Goal: Task Accomplishment & Management: Manage account settings

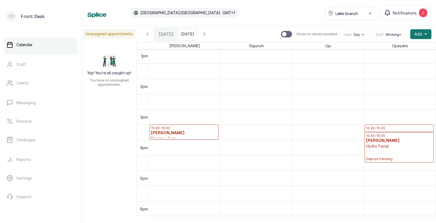
scroll to position [401, 0]
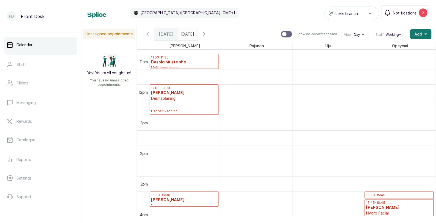
click at [404, 11] on span "Notifications" at bounding box center [405, 13] width 24 height 6
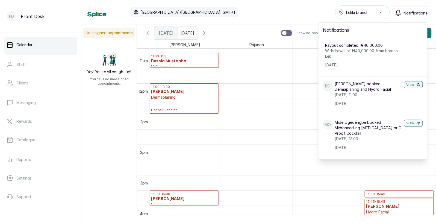
click at [415, 12] on span "Notifications" at bounding box center [416, 13] width 24 height 6
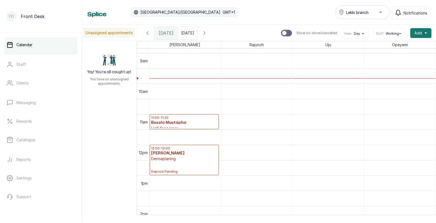
click at [146, 31] on icon "button" at bounding box center [147, 33] width 7 height 7
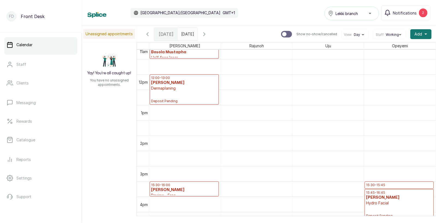
scroll to position [347, 0]
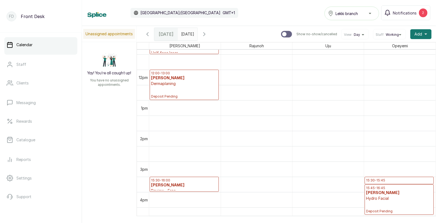
click at [148, 33] on icon "button" at bounding box center [148, 34] width 2 height 3
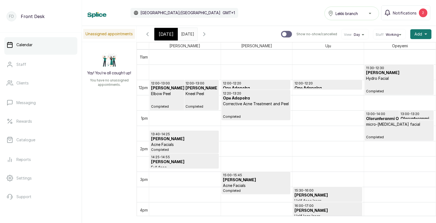
scroll to position [337, 0]
click at [251, 100] on h3 "Ope Adopolra" at bounding box center [256, 97] width 66 height 5
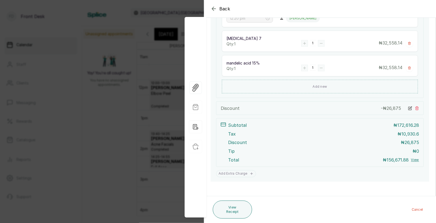
scroll to position [191, 0]
click at [234, 209] on button "View Receipt" at bounding box center [232, 209] width 39 height 18
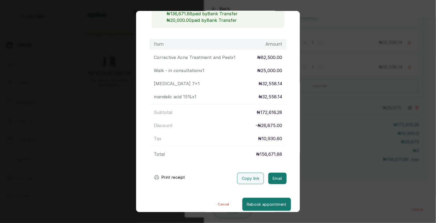
scroll to position [72, 0]
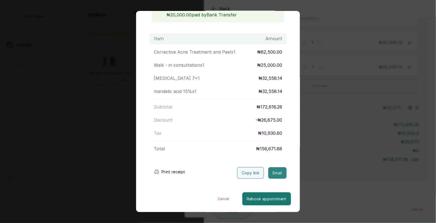
click at [276, 173] on button "Email" at bounding box center [277, 172] width 18 height 11
click at [320, 143] on div "Transaction Details Booking ID: # SPyeptZT Date: 21 Aug, 2025 ・ 12:00 PM Billed…" at bounding box center [218, 111] width 436 height 223
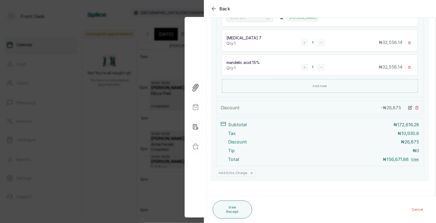
click at [137, 129] on div "Back Appointment Details Edit appointment 🚶 Walk-in (booked by Front Desk) Make…" at bounding box center [218, 111] width 436 height 223
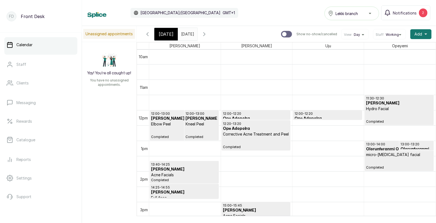
scroll to position [0, 0]
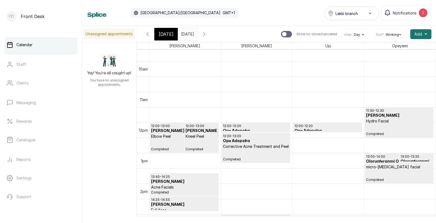
click at [187, 132] on h3 "[PERSON_NAME]" at bounding box center [202, 130] width 32 height 5
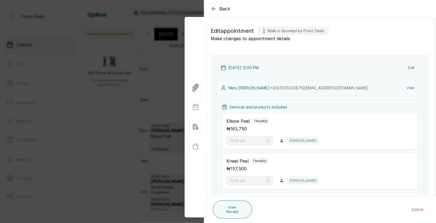
type input "12:00 pm"
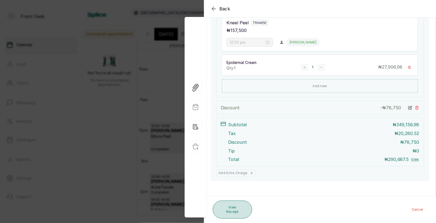
click at [234, 209] on button "View Receipt" at bounding box center [232, 209] width 39 height 18
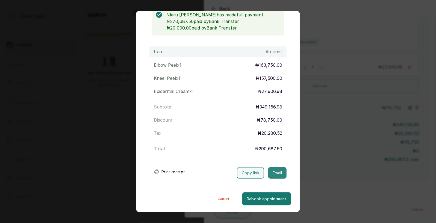
click at [275, 174] on button "Email" at bounding box center [277, 172] width 18 height 11
click at [323, 162] on div "Transaction Details Booking ID: # SPsmyENd Date: 21 Aug, 2025 ・ 12:00 PM Billed…" at bounding box center [218, 111] width 436 height 223
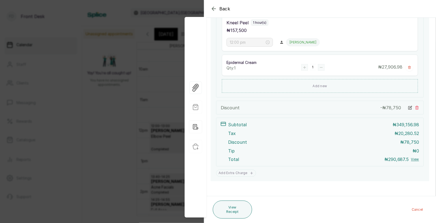
click at [122, 122] on div "Back Appointment Details Edit appointment 🚶 Walk-in (booked by Front Desk) Make…" at bounding box center [218, 111] width 436 height 223
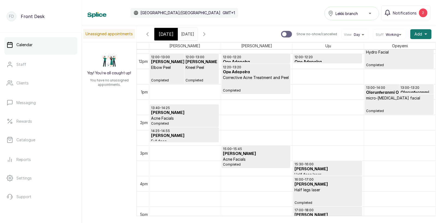
scroll to position [367, 0]
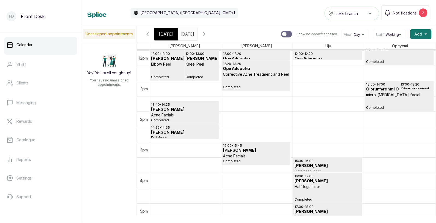
click at [194, 121] on span "Completed" at bounding box center [184, 120] width 66 height 4
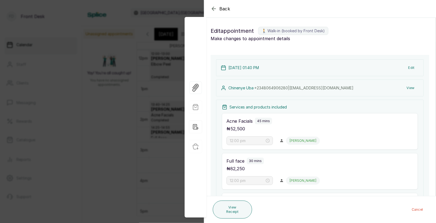
type input "1:40 pm"
type input "2:25 pm"
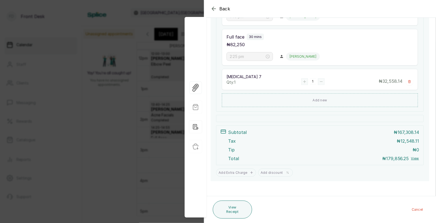
scroll to position [152, 0]
click at [121, 159] on div "Back Appointment Details Edit appointment 🚶 Walk-in (booked by Front Desk) Make…" at bounding box center [218, 111] width 436 height 223
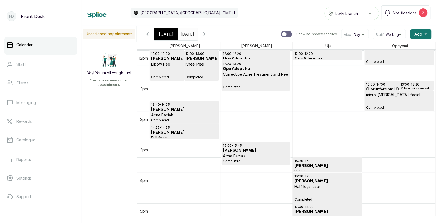
click at [254, 155] on p "Acne Facials" at bounding box center [256, 155] width 66 height 5
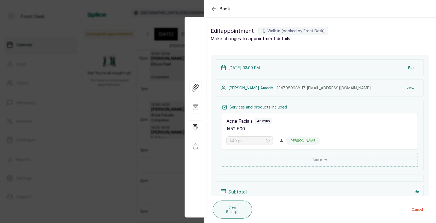
type input "3:00 pm"
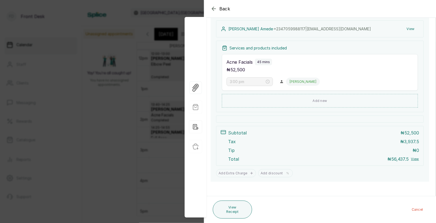
scroll to position [81, 0]
click at [116, 141] on div "Back Appointment Details Edit appointment 🚶 Walk-in (booked by Front Desk) Make…" at bounding box center [218, 111] width 436 height 223
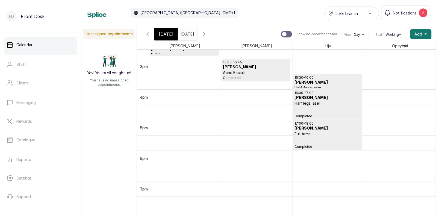
scroll to position [452, 0]
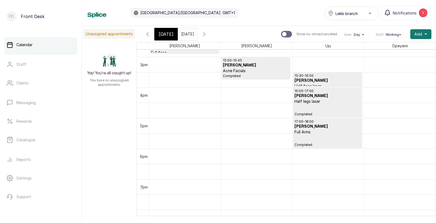
click at [319, 106] on div "16:00 - 17:00 Elizabeth Amede Half legs laser Completed" at bounding box center [327, 103] width 66 height 28
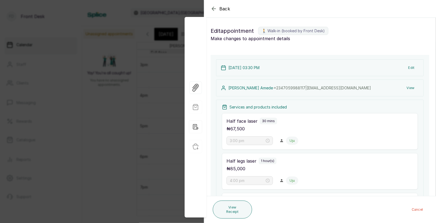
type input "3:30 pm"
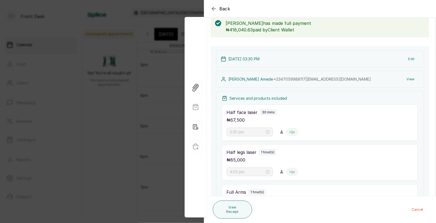
scroll to position [9, 0]
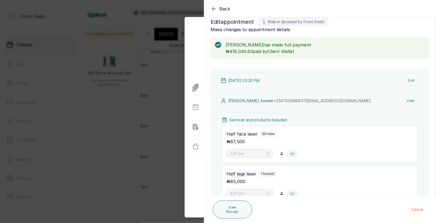
click at [106, 117] on div "Back Appointment Details Edit appointment 🚶 Walk-in (booked by Front Desk) Make…" at bounding box center [218, 111] width 436 height 223
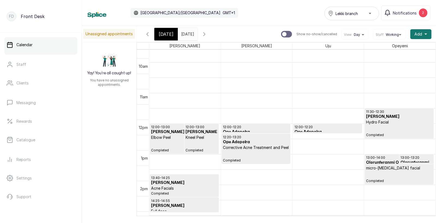
scroll to position [290, 0]
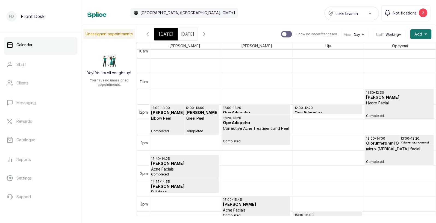
click at [149, 35] on icon "button" at bounding box center [147, 34] width 7 height 7
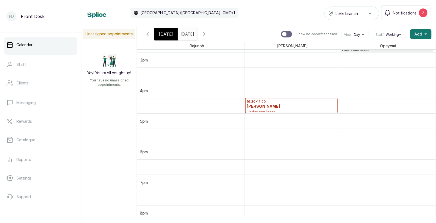
click at [163, 36] on span "[DATE]" at bounding box center [166, 34] width 15 height 7
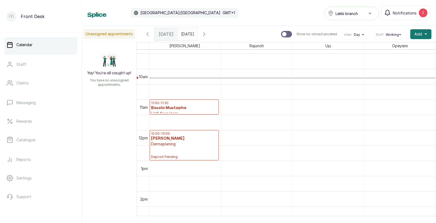
scroll to position [281, 0]
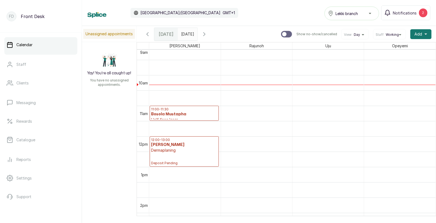
click at [182, 113] on h3 "Bosola Mustapha" at bounding box center [184, 113] width 66 height 5
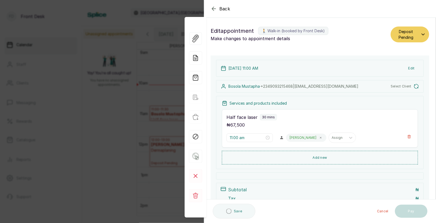
type input "11:00 am"
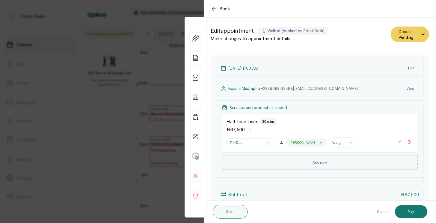
click at [223, 10] on span "Back" at bounding box center [224, 8] width 11 height 7
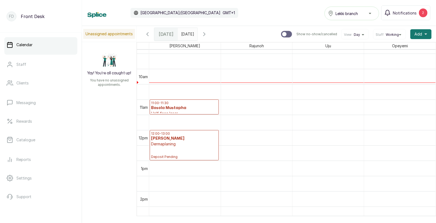
scroll to position [266, 0]
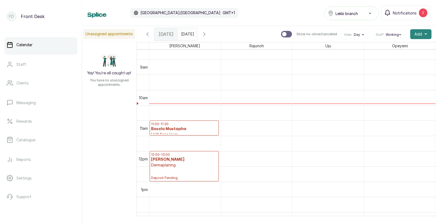
click at [421, 34] on span "Add" at bounding box center [419, 33] width 8 height 5
click at [389, 49] on span "Add Appointment" at bounding box center [401, 49] width 52 height 7
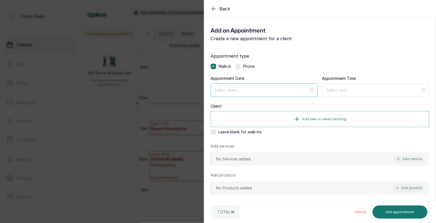
click at [246, 93] on div at bounding box center [264, 90] width 107 height 14
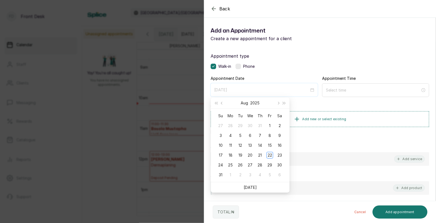
type input "2025/09/03"
click at [249, 186] on link "[DATE]" at bounding box center [250, 187] width 13 height 5
type input "2025/08/22"
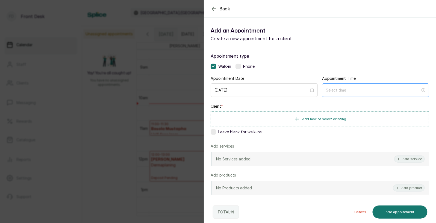
click at [358, 93] on div at bounding box center [375, 90] width 107 height 14
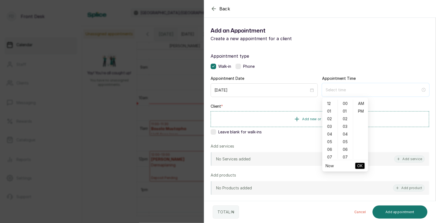
type input "12:00 am"
click at [328, 133] on div "11" at bounding box center [329, 135] width 13 height 8
type input "11:00 am"
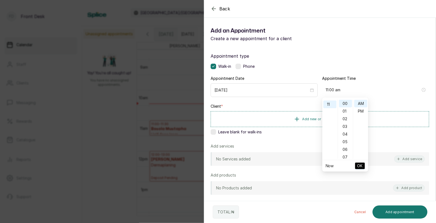
click at [361, 169] on span "OK" at bounding box center [359, 166] width 5 height 10
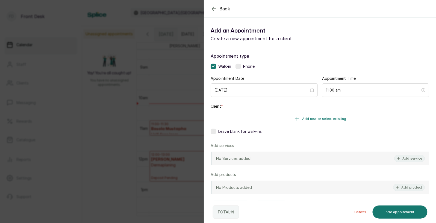
click at [331, 121] on button "Add new or select existing" at bounding box center [320, 118] width 218 height 15
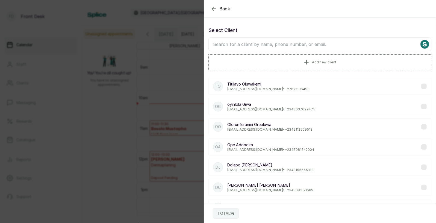
click at [320, 45] on input "text" at bounding box center [319, 44] width 223 height 14
click at [302, 45] on input "text" at bounding box center [319, 44] width 223 height 14
type input "beatr"
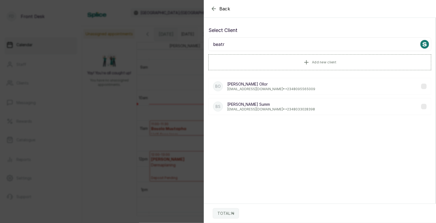
click at [277, 84] on p "Beatrice Ollor" at bounding box center [271, 83] width 88 height 5
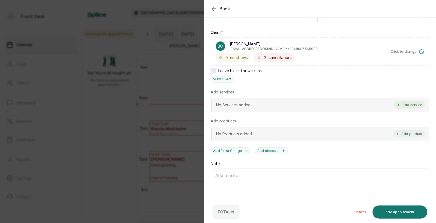
click at [410, 102] on button "Add service" at bounding box center [409, 104] width 31 height 7
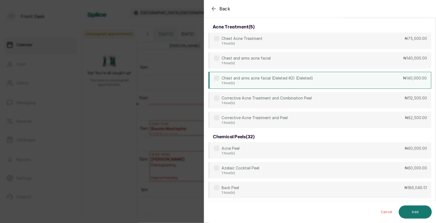
scroll to position [0, 0]
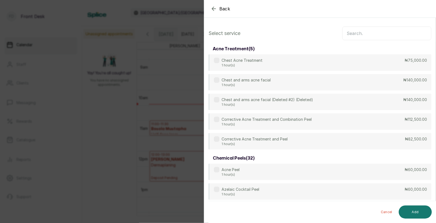
click at [376, 36] on input "text" at bounding box center [386, 33] width 89 height 14
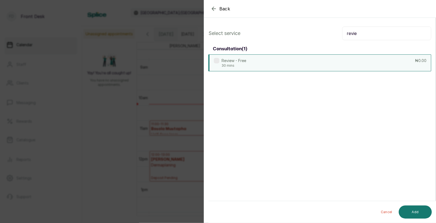
type input "revie"
click at [318, 66] on div "Review - Free 30 mins ₦0.00" at bounding box center [319, 62] width 223 height 17
click at [409, 210] on button "Add" at bounding box center [415, 211] width 33 height 13
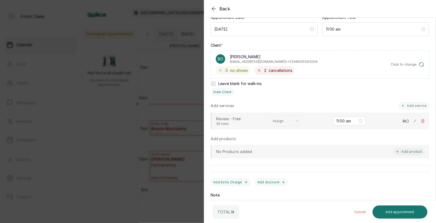
scroll to position [64, 0]
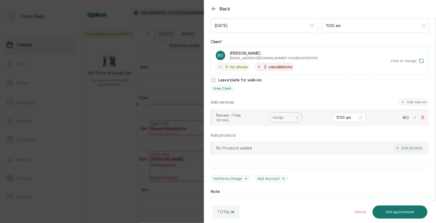
click at [283, 116] on div at bounding box center [281, 117] width 17 height 5
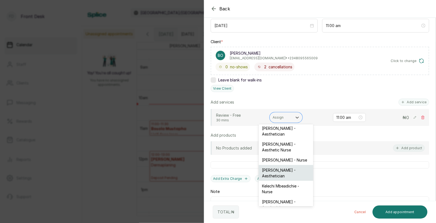
scroll to position [0, 0]
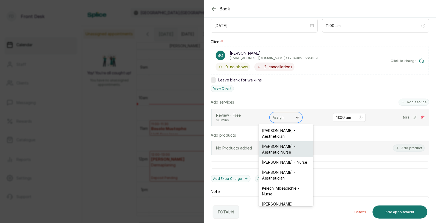
click at [279, 146] on div "Uju Agu - Aesthetic Nurse" at bounding box center [286, 149] width 55 height 16
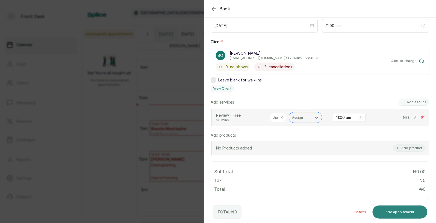
click at [397, 210] on button "Add appointment" at bounding box center [400, 211] width 55 height 13
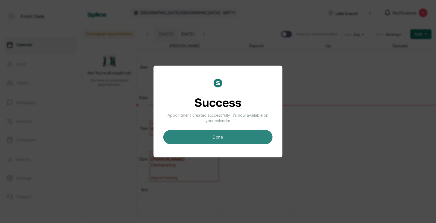
click at [225, 136] on button "done" at bounding box center [217, 137] width 109 height 14
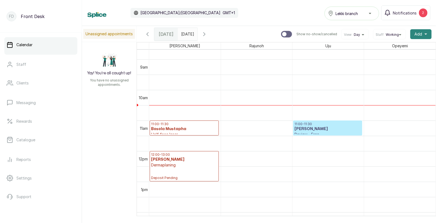
click at [420, 33] on span "Add" at bounding box center [419, 33] width 8 height 5
click at [388, 48] on span "Add Appointment" at bounding box center [401, 49] width 52 height 7
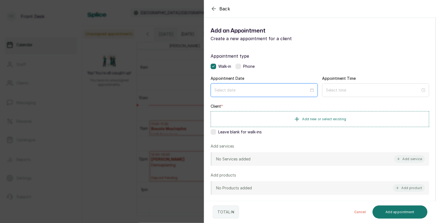
click at [265, 91] on input at bounding box center [261, 90] width 94 height 6
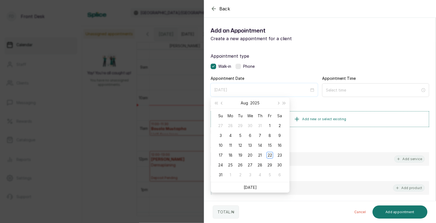
type input "2025/09/04"
click at [250, 185] on link "[DATE]" at bounding box center [250, 187] width 13 height 5
type input "2025/08/22"
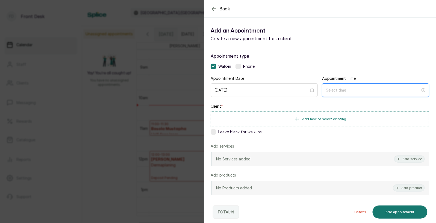
click at [338, 87] on input at bounding box center [373, 90] width 94 height 6
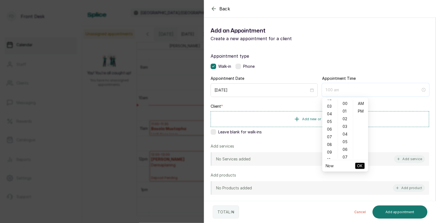
scroll to position [25, 0]
click at [329, 153] on div "10" at bounding box center [329, 155] width 13 height 8
type input "10:00 am"
click at [359, 163] on span "OK" at bounding box center [359, 166] width 5 height 10
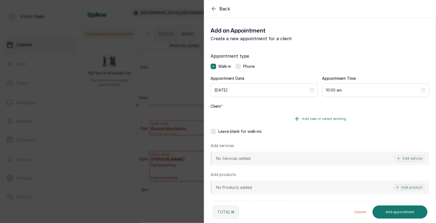
click at [323, 116] on button "Add new or select existing" at bounding box center [320, 118] width 218 height 15
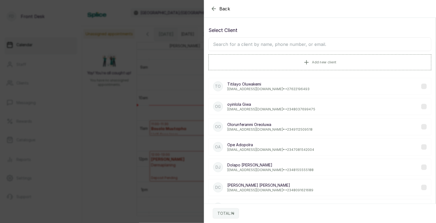
click at [307, 48] on input "text" at bounding box center [319, 44] width 223 height 14
type input "damilola"
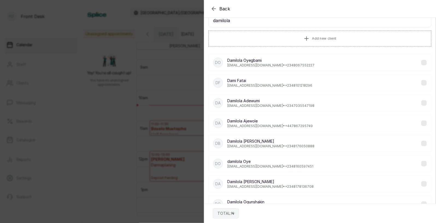
scroll to position [30, 0]
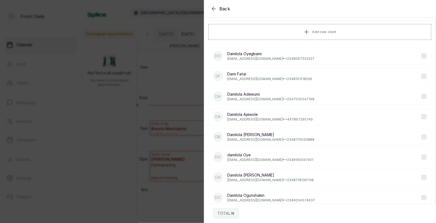
click at [263, 137] on p "Damilola Balogun" at bounding box center [270, 134] width 87 height 5
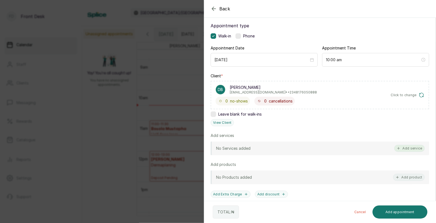
click at [406, 146] on button "Add service" at bounding box center [409, 148] width 31 height 7
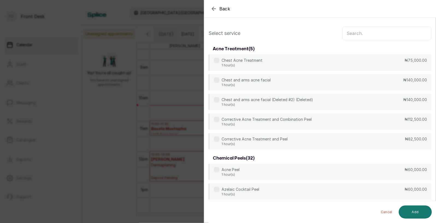
click at [377, 34] on input "text" at bounding box center [386, 33] width 89 height 14
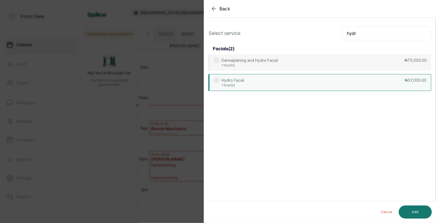
type input "hydr"
click at [299, 82] on div "Hydro Facial 1 hour(s) ₦57,000.00" at bounding box center [319, 82] width 223 height 17
click at [413, 211] on button "Add" at bounding box center [415, 211] width 33 height 13
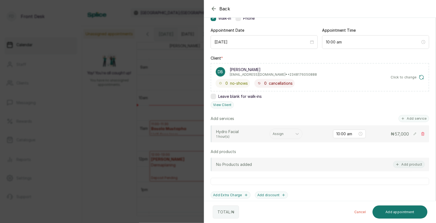
scroll to position [61, 0]
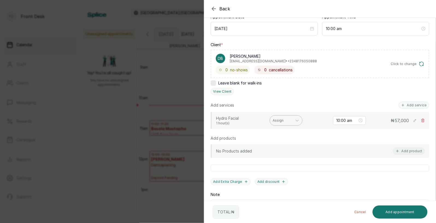
click at [277, 121] on div at bounding box center [281, 120] width 17 height 5
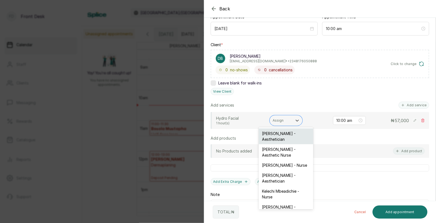
click at [280, 135] on div "Opeyemi Ojo - Aesthetician" at bounding box center [286, 136] width 55 height 16
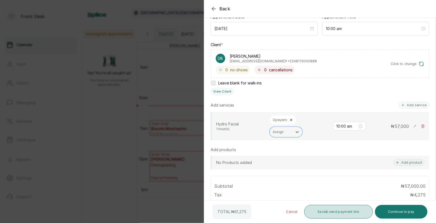
click at [352, 211] on button "Save & send payment link" at bounding box center [338, 212] width 69 height 14
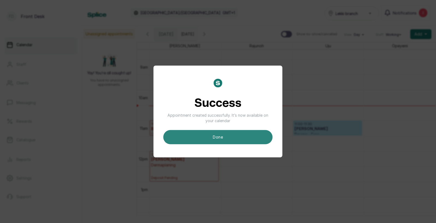
click at [239, 136] on button "done" at bounding box center [217, 137] width 109 height 14
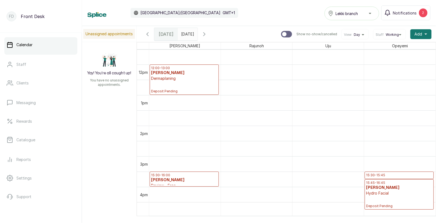
scroll to position [357, 0]
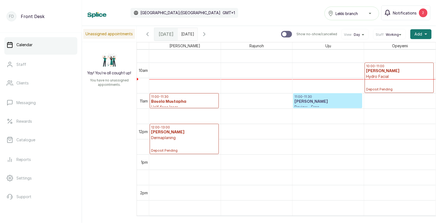
click at [405, 13] on span "Notifications" at bounding box center [405, 13] width 24 height 6
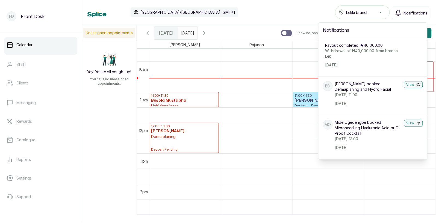
click at [415, 11] on span "Notifications" at bounding box center [416, 13] width 24 height 6
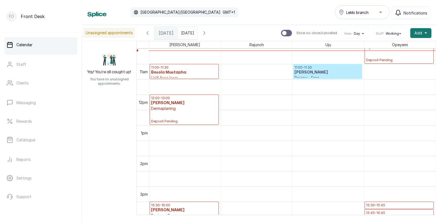
scroll to position [323, 0]
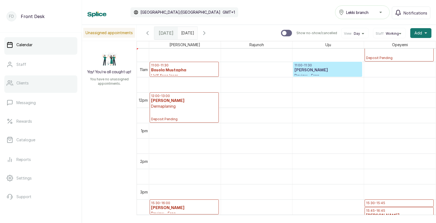
click at [26, 84] on p "Clients" at bounding box center [22, 82] width 12 height 5
